Goal: Task Accomplishment & Management: Manage account settings

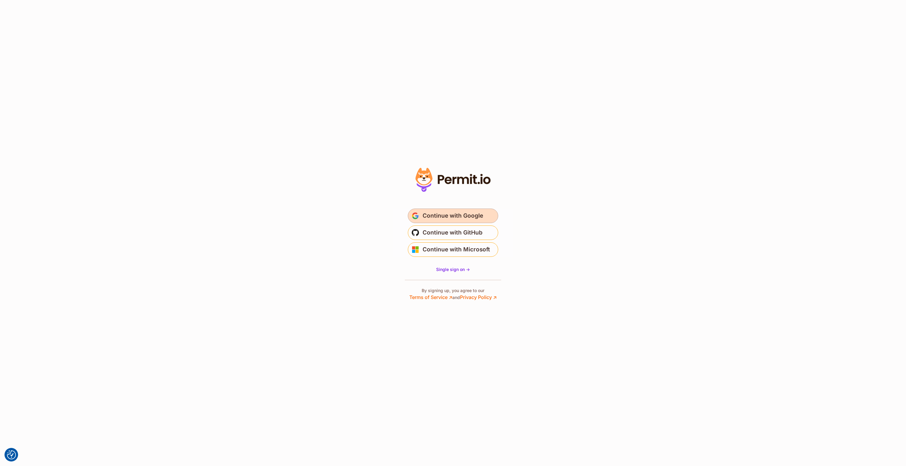
click at [452, 217] on span "Continue with Google" at bounding box center [453, 216] width 61 height 10
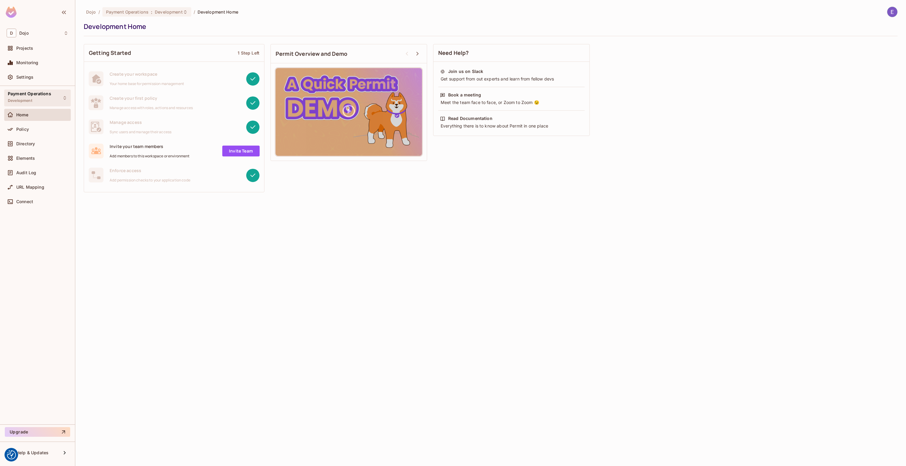
click at [37, 99] on div "Payment Operations Development" at bounding box center [29, 97] width 43 height 13
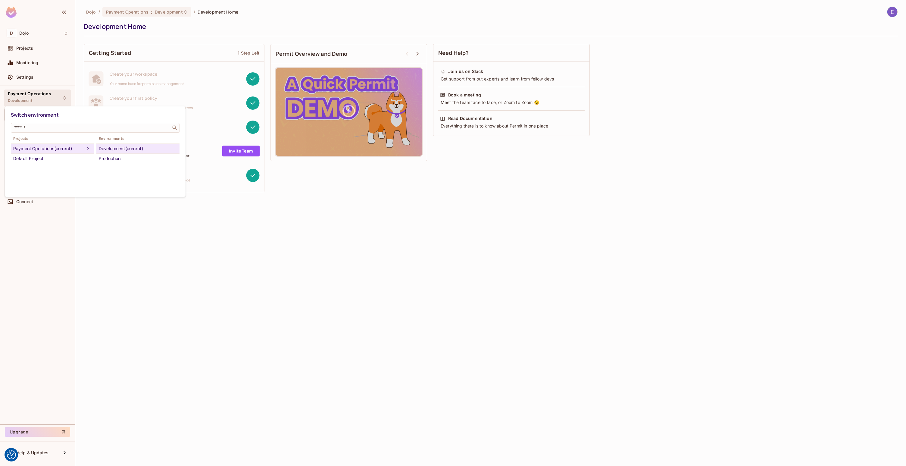
click at [39, 99] on div at bounding box center [453, 233] width 906 height 466
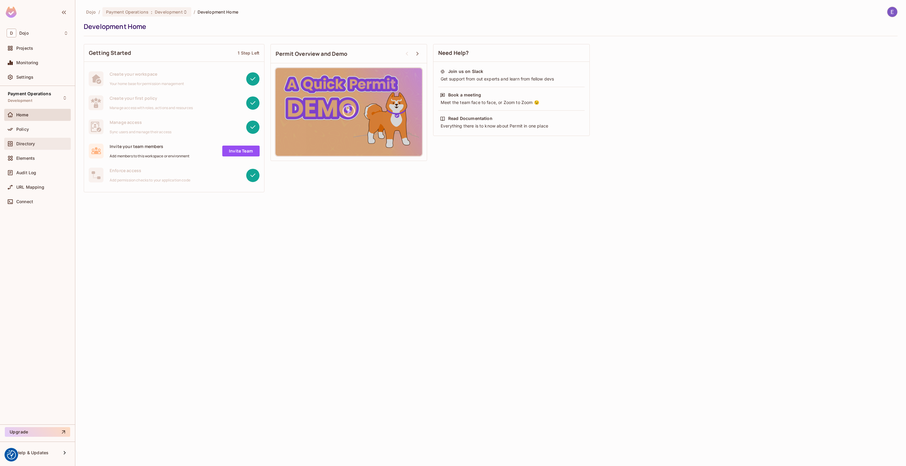
click at [30, 144] on span "Directory" at bounding box center [25, 143] width 19 height 5
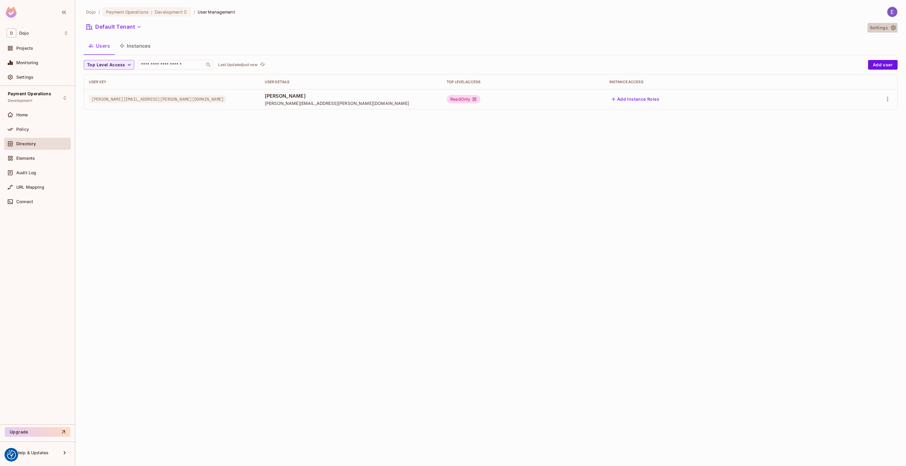
click at [876, 30] on button "Settings" at bounding box center [883, 28] width 30 height 10
click at [49, 36] on div "D Dojo" at bounding box center [38, 33] width 62 height 9
click at [52, 33] on div at bounding box center [453, 233] width 906 height 466
click at [39, 113] on div "Home" at bounding box center [42, 114] width 52 height 5
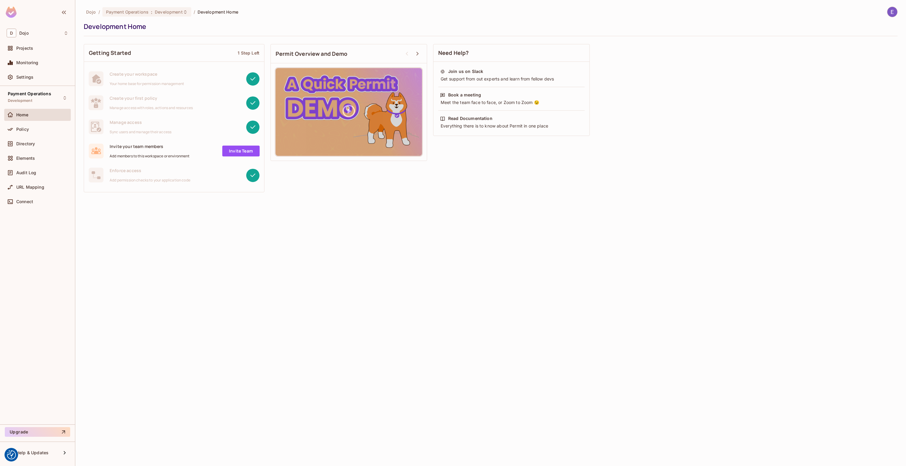
click at [35, 194] on div "URL Mapping" at bounding box center [37, 188] width 67 height 14
click at [34, 196] on div "Connect" at bounding box center [37, 202] width 67 height 12
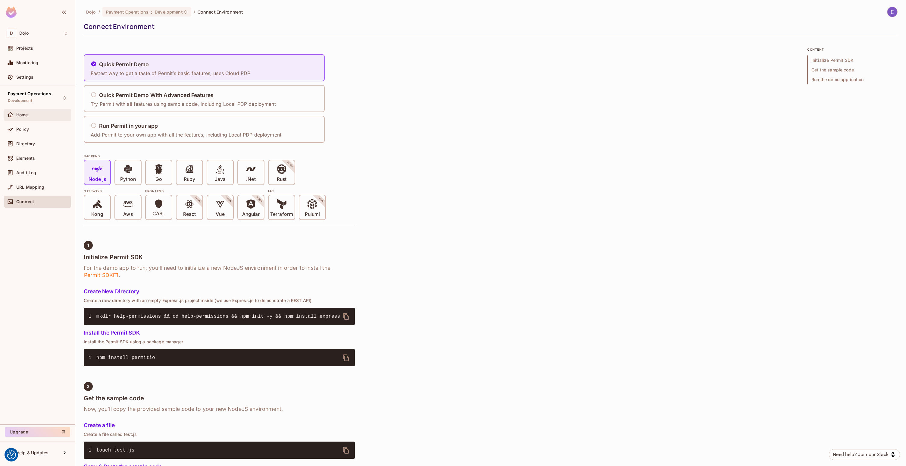
click at [24, 116] on span "Home" at bounding box center [22, 114] width 12 height 5
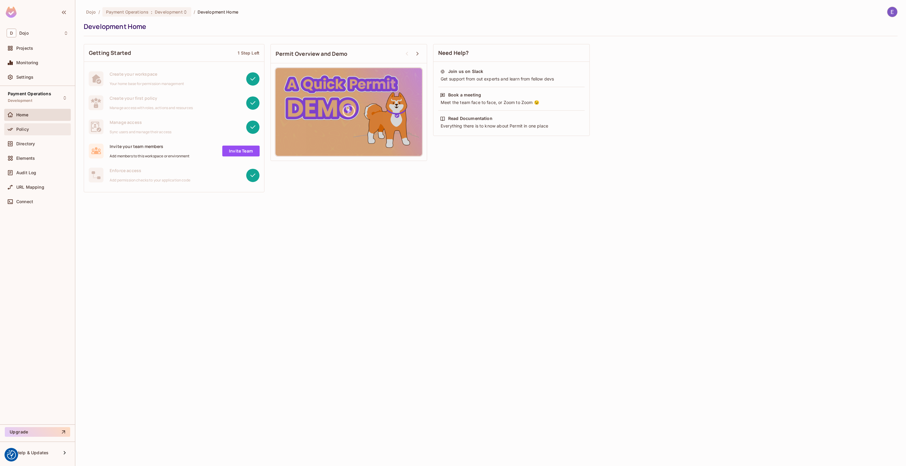
click at [26, 131] on span "Policy" at bounding box center [22, 129] width 13 height 5
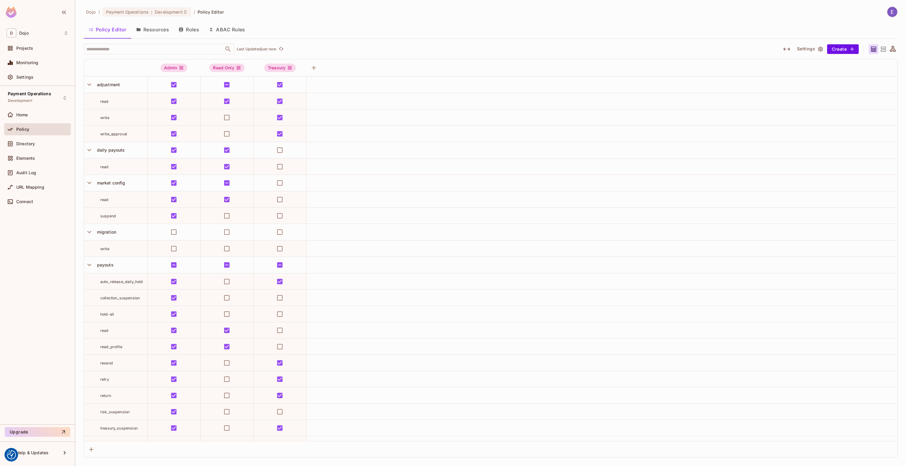
click at [152, 29] on button "Resources" at bounding box center [152, 29] width 42 height 15
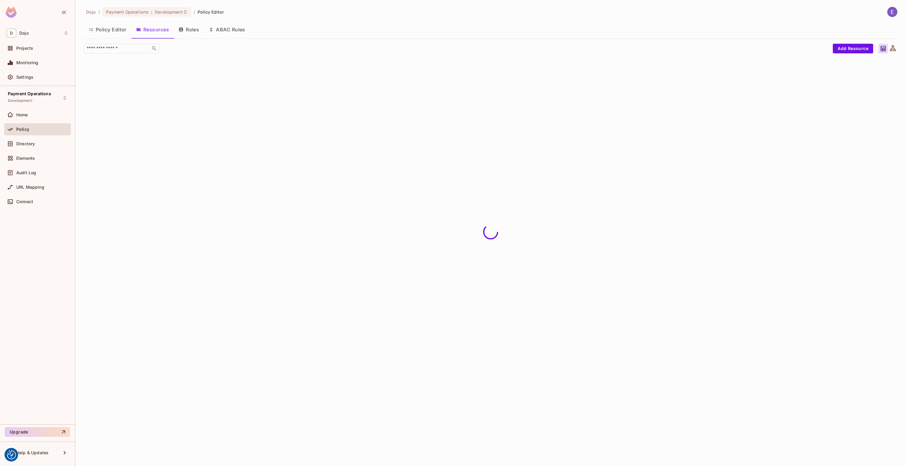
click at [182, 30] on icon "button" at bounding box center [181, 29] width 5 height 5
click at [119, 29] on button "Policy Editor" at bounding box center [108, 29] width 48 height 15
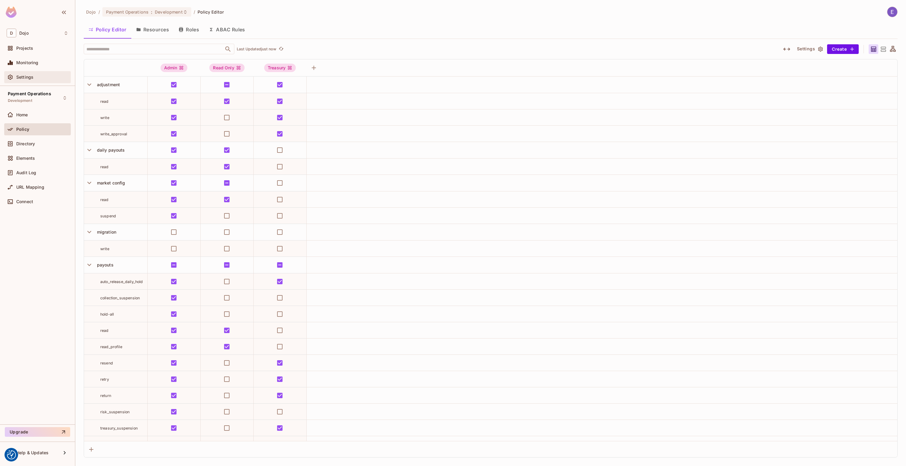
click at [45, 81] on div "Settings" at bounding box center [37, 77] width 67 height 12
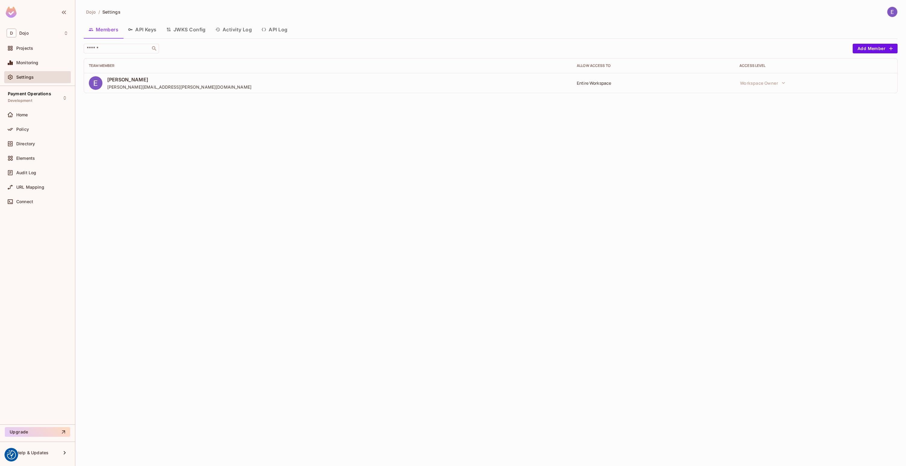
click at [146, 30] on button "API Keys" at bounding box center [142, 29] width 38 height 15
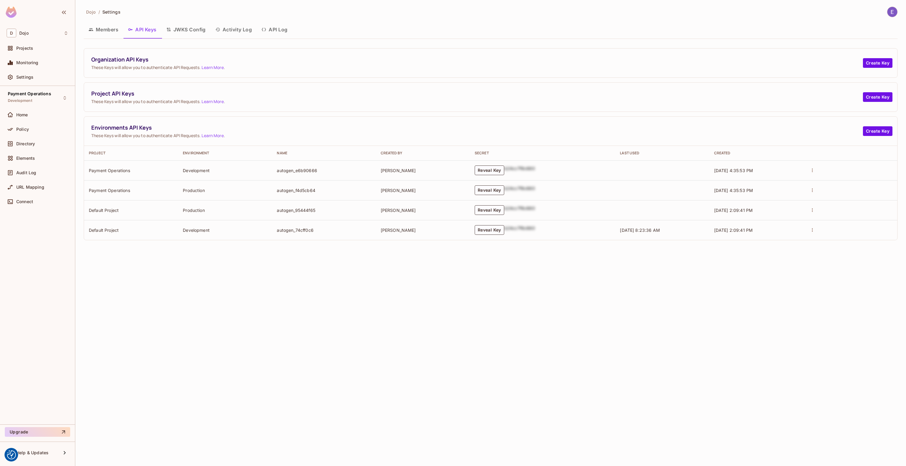
click at [103, 25] on button "Members" at bounding box center [103, 29] width 39 height 15
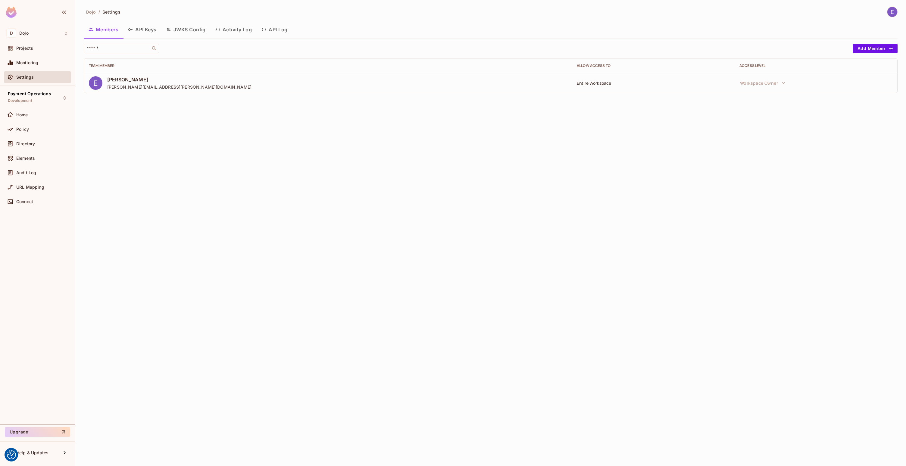
click at [328, 168] on div "Dojo / Settings Members API Keys JWKS Config Activity Log API Log ​ Add Member …" at bounding box center [490, 233] width 831 height 466
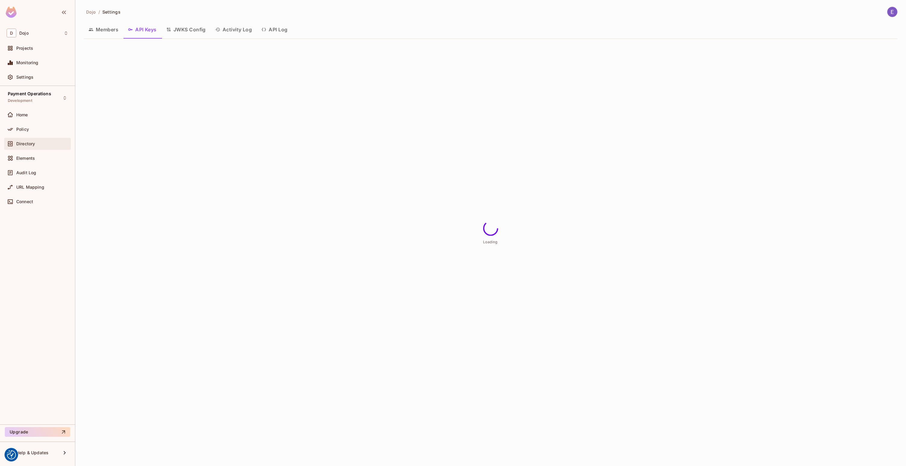
click at [37, 149] on div "Directory" at bounding box center [37, 144] width 67 height 12
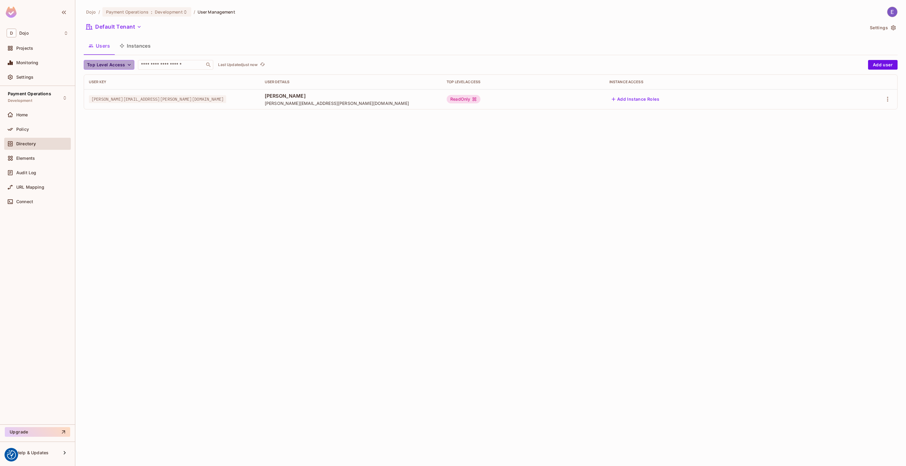
click at [125, 64] on button "Top Level Access" at bounding box center [109, 65] width 51 height 10
click at [167, 130] on div at bounding box center [453, 233] width 906 height 466
click at [142, 46] on button "Instances" at bounding box center [135, 45] width 41 height 15
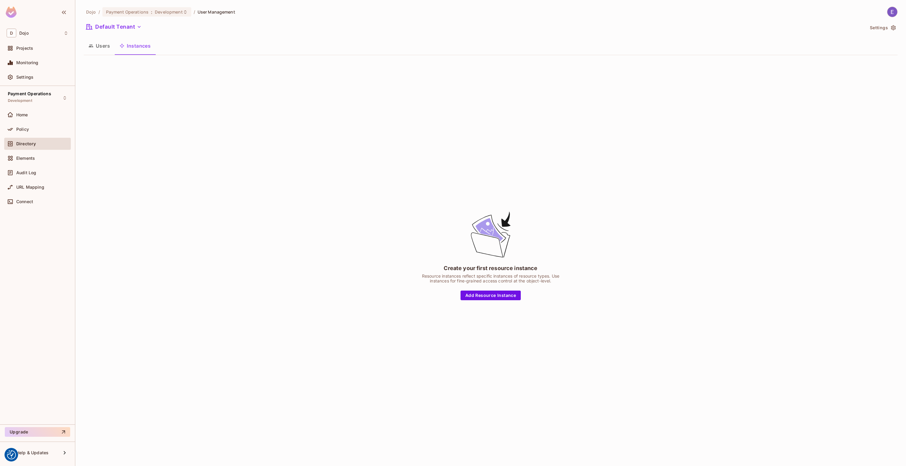
click at [91, 44] on icon "button" at bounding box center [91, 45] width 5 height 5
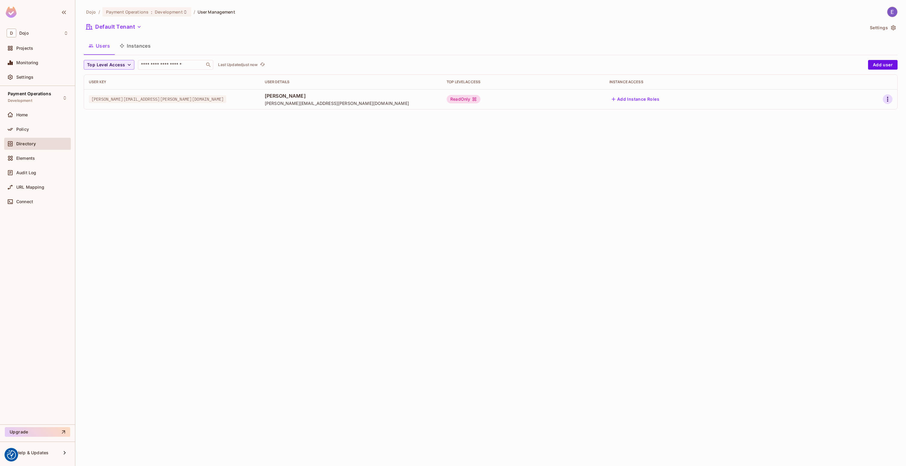
click at [886, 97] on icon "button" at bounding box center [887, 99] width 7 height 7
click at [860, 114] on div "Edit" at bounding box center [856, 113] width 8 height 6
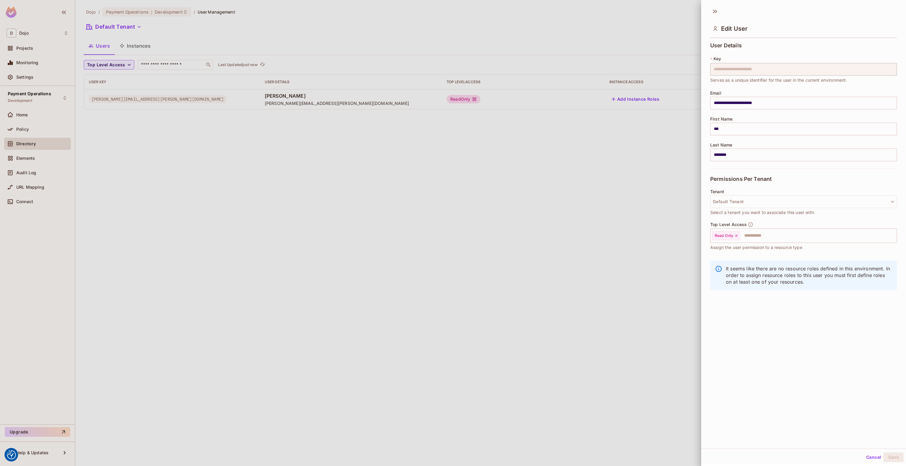
click at [639, 209] on div at bounding box center [453, 233] width 906 height 466
